Goal: Obtain resource: Download file/media

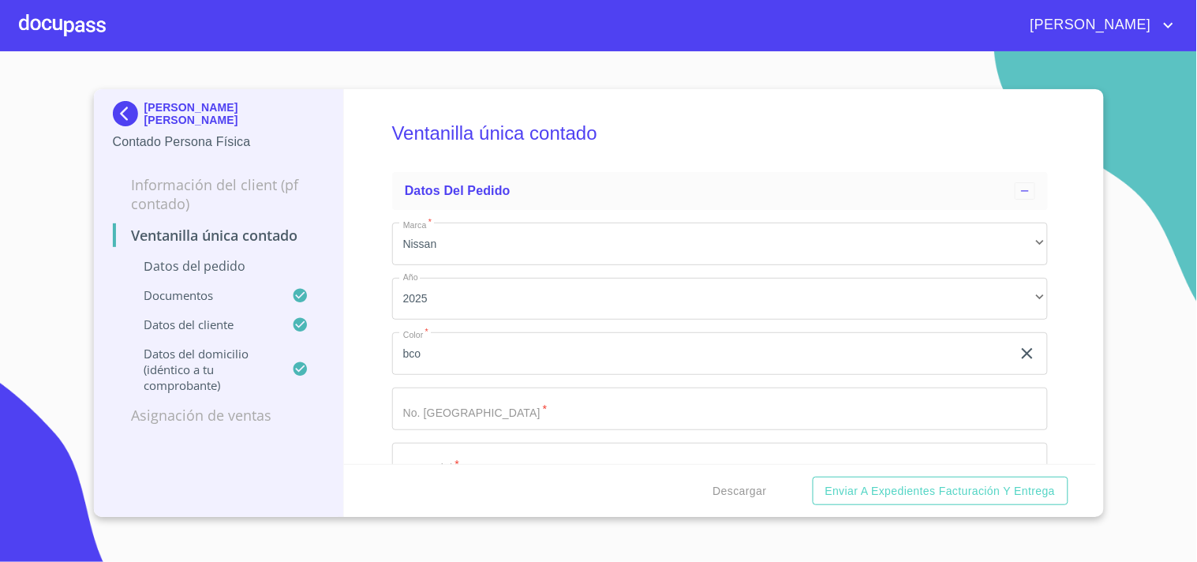
scroll to position [538, 0]
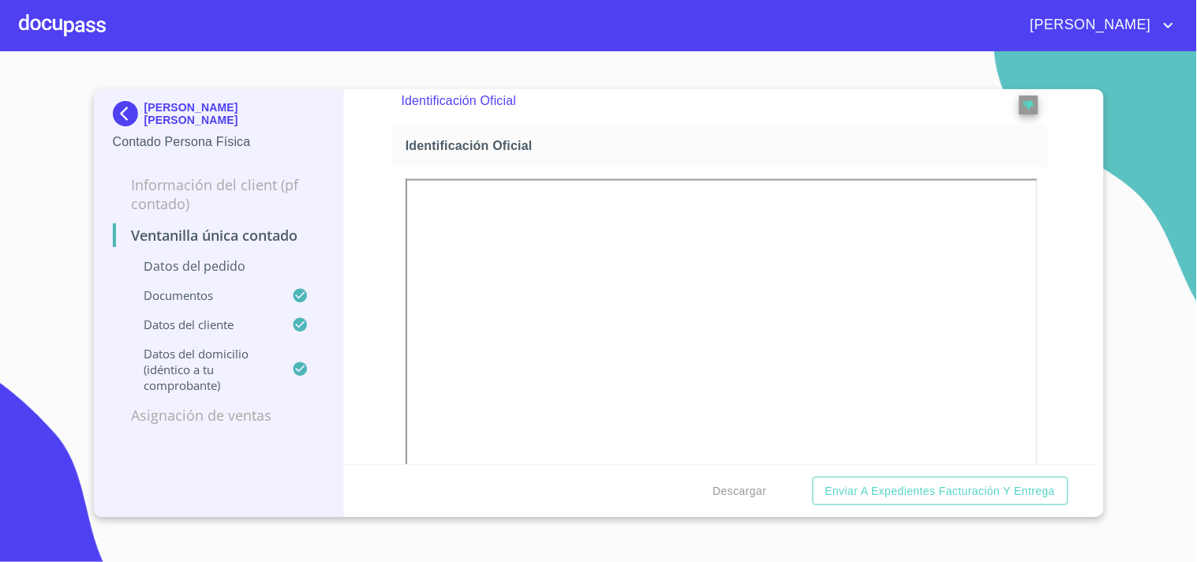
click at [40, 4] on div at bounding box center [62, 25] width 87 height 51
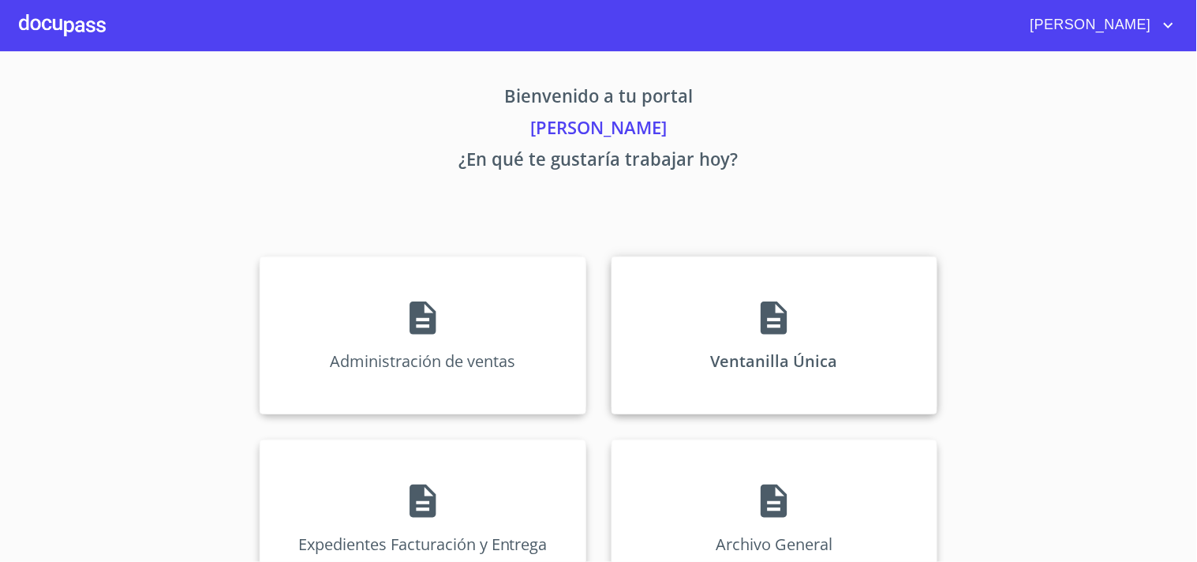
click at [671, 343] on div "Ventanilla Única" at bounding box center [775, 336] width 326 height 158
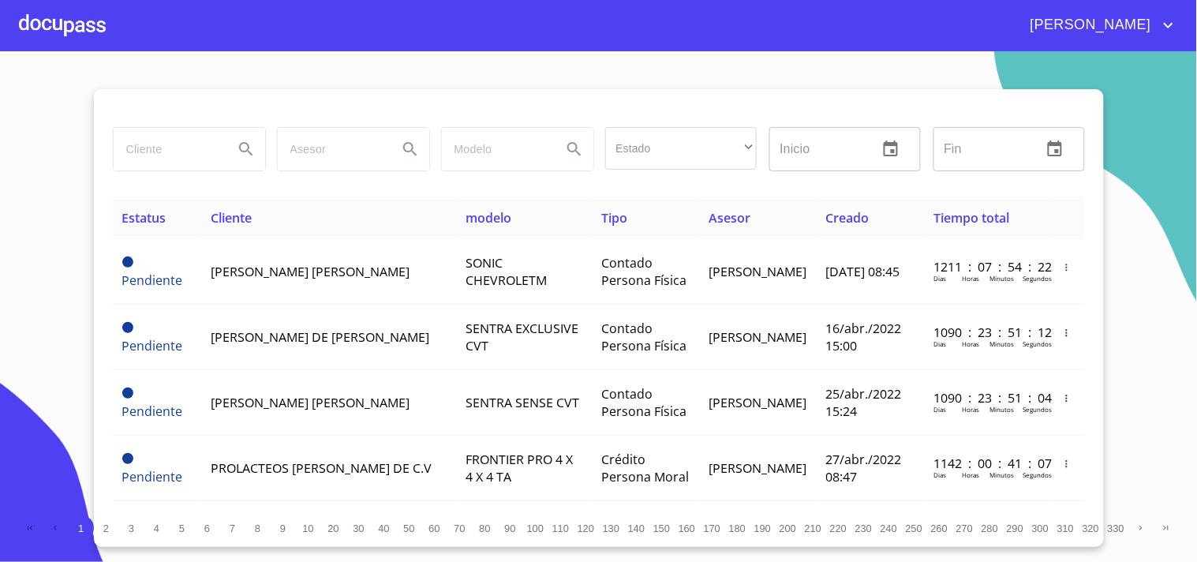
click at [168, 148] on input "search" at bounding box center [167, 149] width 107 height 43
type input "s"
type input "[PERSON_NAME] DE [PERSON_NAME]"
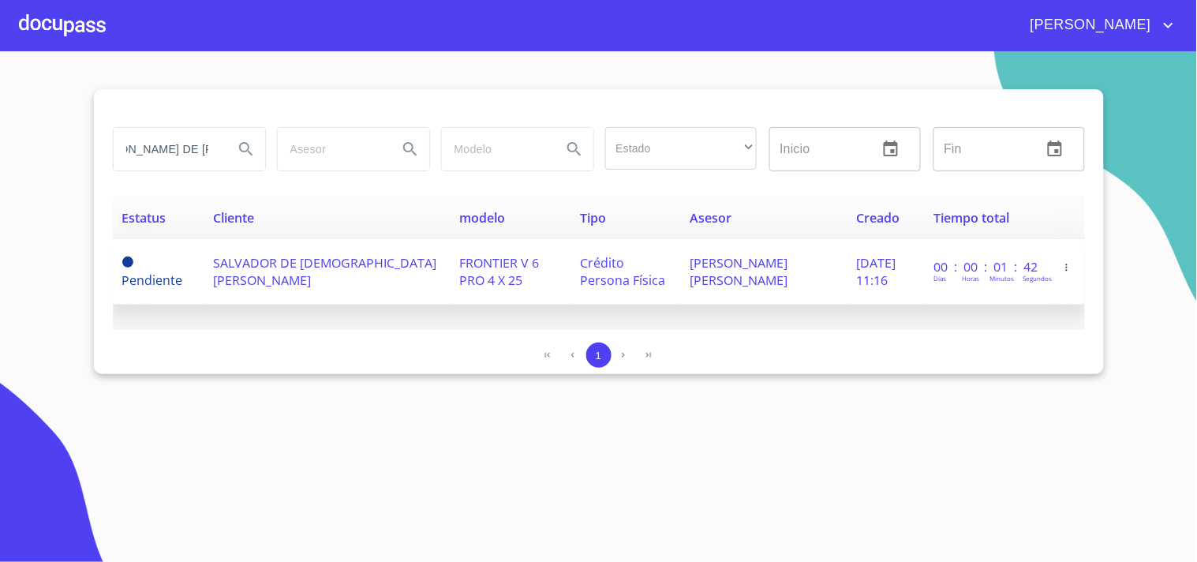
scroll to position [0, 0]
click at [324, 261] on span "SALVADOR DE [DEMOGRAPHIC_DATA][PERSON_NAME]" at bounding box center [324, 271] width 223 height 35
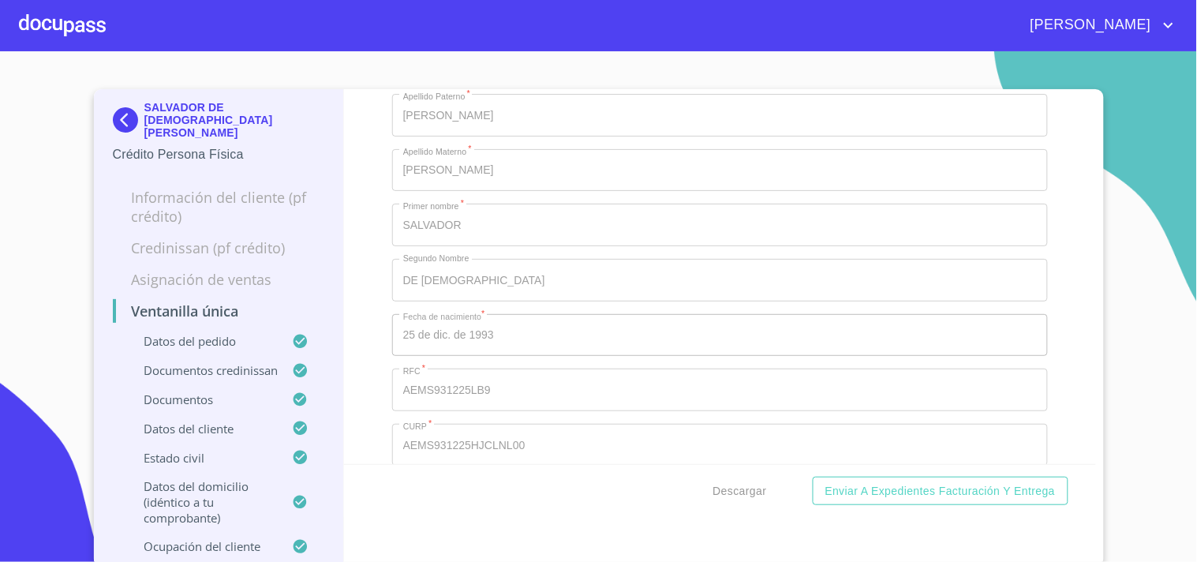
scroll to position [5963, 0]
click at [728, 503] on button "Descargar" at bounding box center [740, 491] width 66 height 29
